Goal: Find specific page/section: Find specific page/section

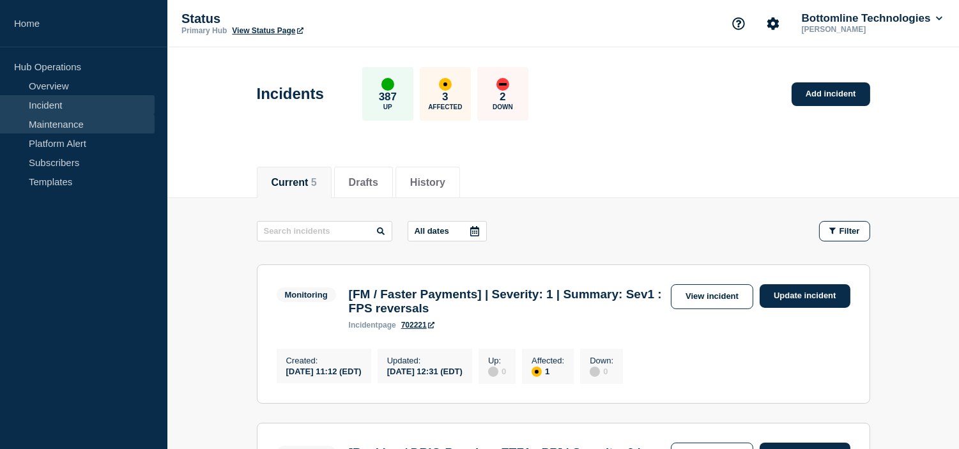
click at [91, 117] on link "Maintenance" at bounding box center [77, 123] width 155 height 19
click at [45, 116] on link "Maintenance" at bounding box center [77, 123] width 155 height 19
click at [73, 122] on link "Maintenance" at bounding box center [77, 123] width 155 height 19
click at [100, 116] on link "Maintenance" at bounding box center [77, 123] width 155 height 19
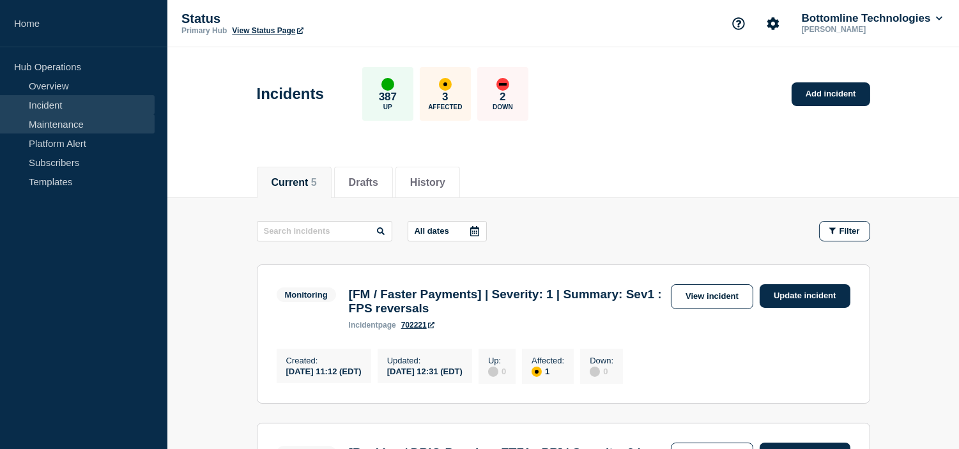
click at [100, 116] on link "Maintenance" at bounding box center [77, 123] width 155 height 19
